Goal: Information Seeking & Learning: Learn about a topic

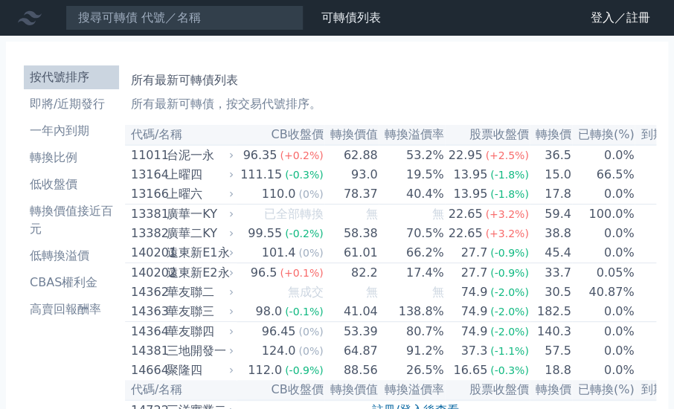
click at [0, 0] on icon at bounding box center [0, 0] width 0 height 0
click at [0, 0] on link "登入／註冊" at bounding box center [0, 0] width 0 height 0
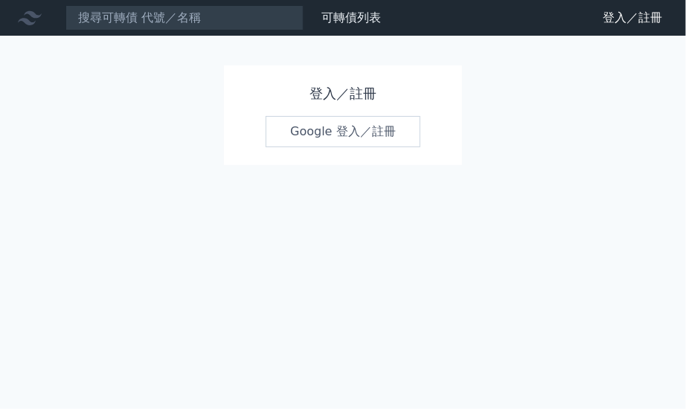
click at [323, 95] on h1 "登入／註冊" at bounding box center [343, 93] width 155 height 21
click at [322, 127] on link "Google 登入／註冊" at bounding box center [343, 131] width 155 height 31
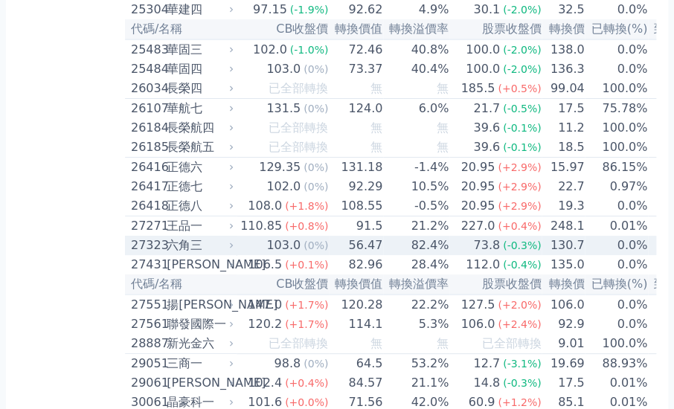
scroll to position [1712, 0]
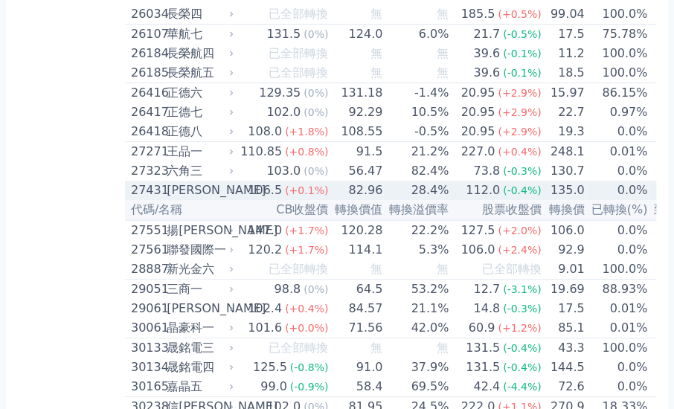
click at [329, 200] on td "82.96" at bounding box center [356, 190] width 54 height 19
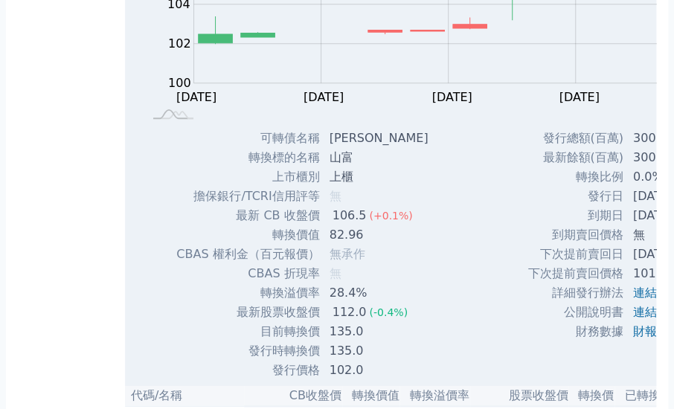
scroll to position [2085, 0]
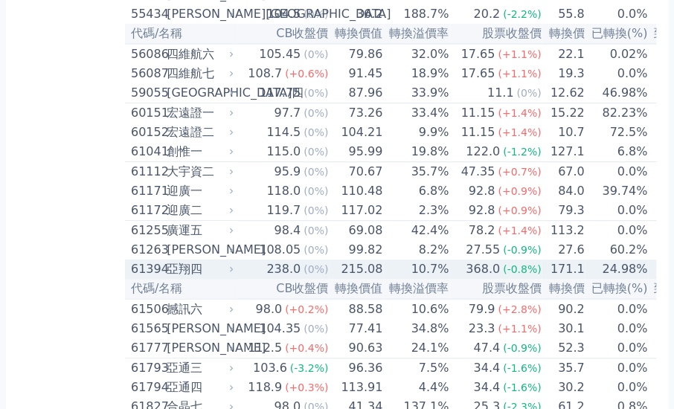
scroll to position [5211, 0]
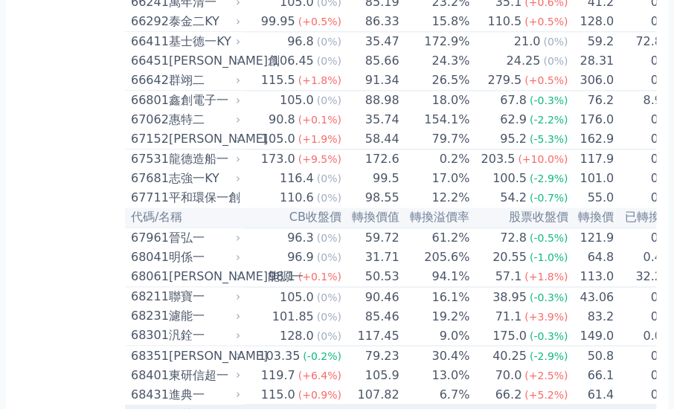
scroll to position [7370, 0]
